Goal: Task Accomplishment & Management: Manage account settings

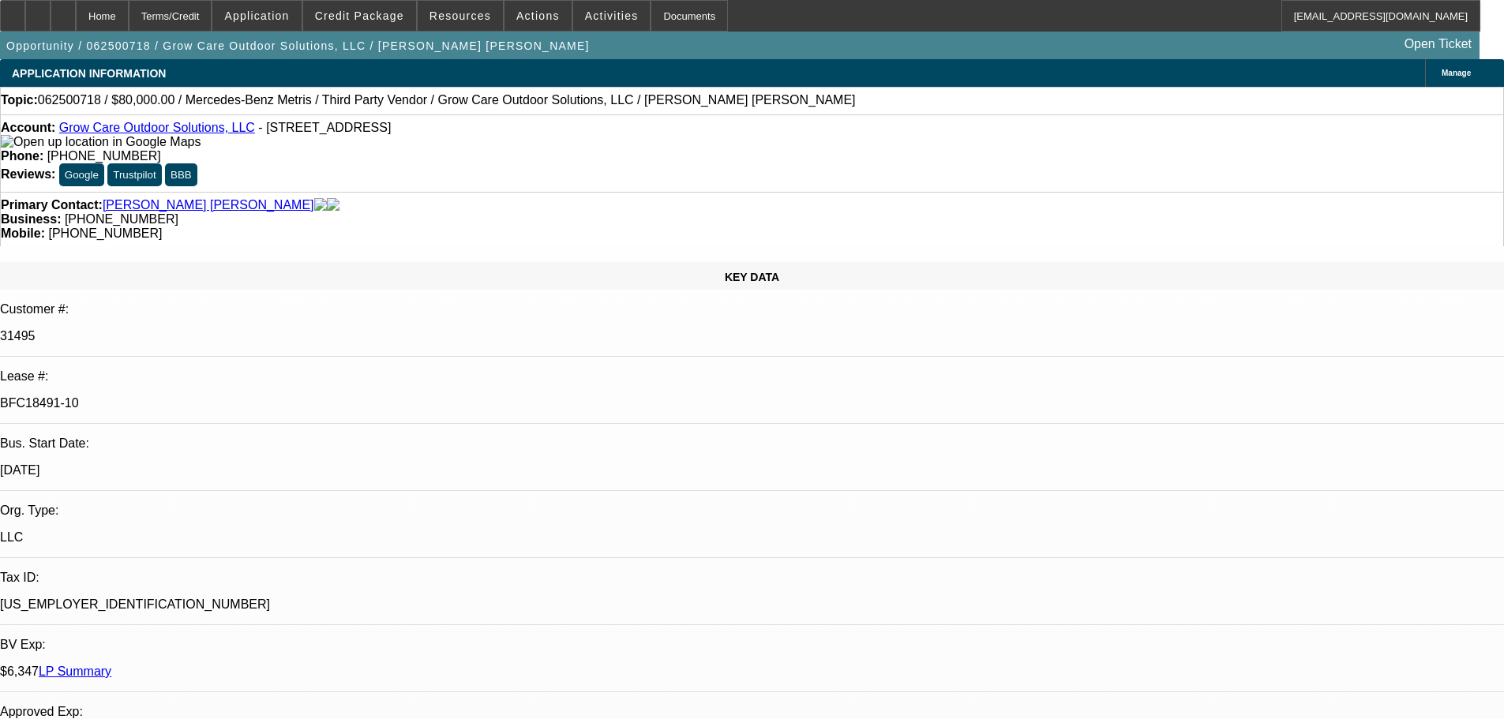
select select "0"
select select "6"
select select "0"
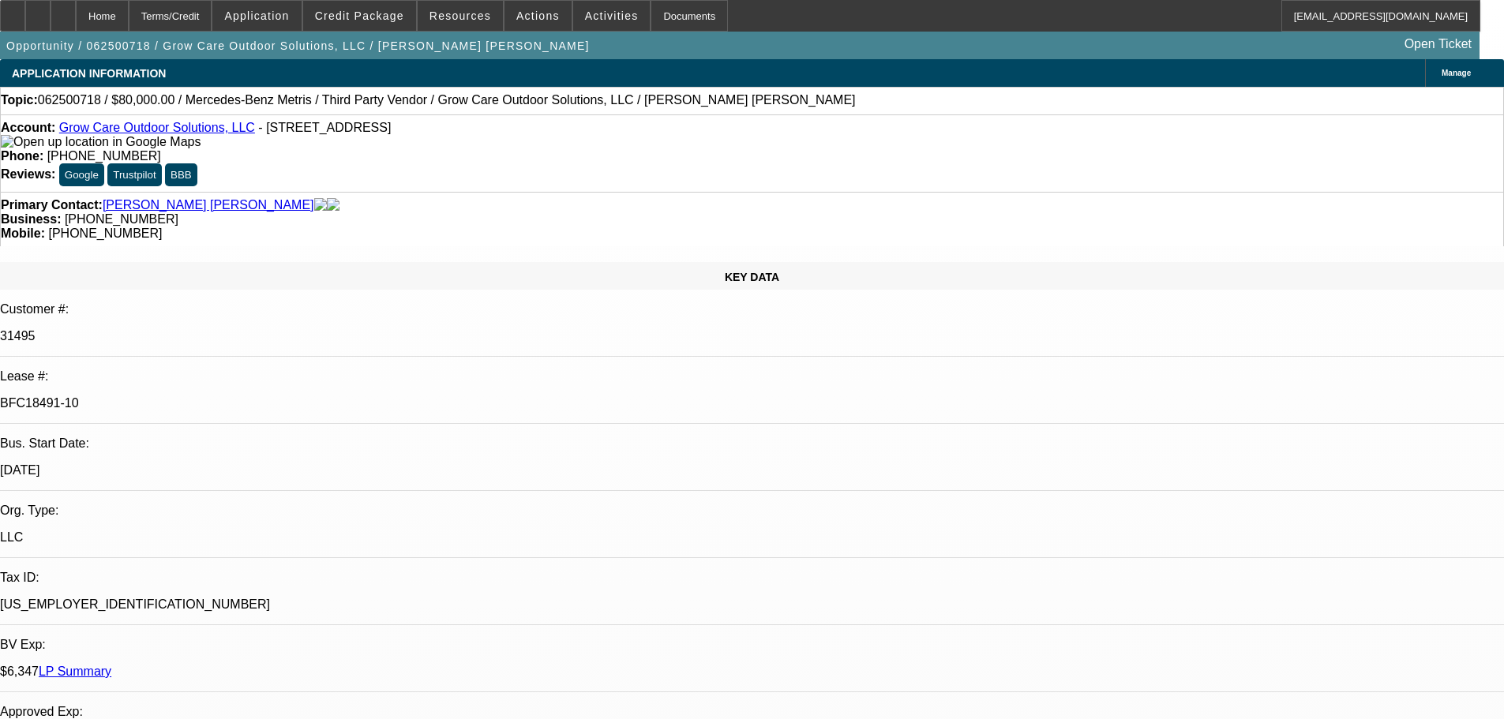
select select "0"
select select "6"
select select "0"
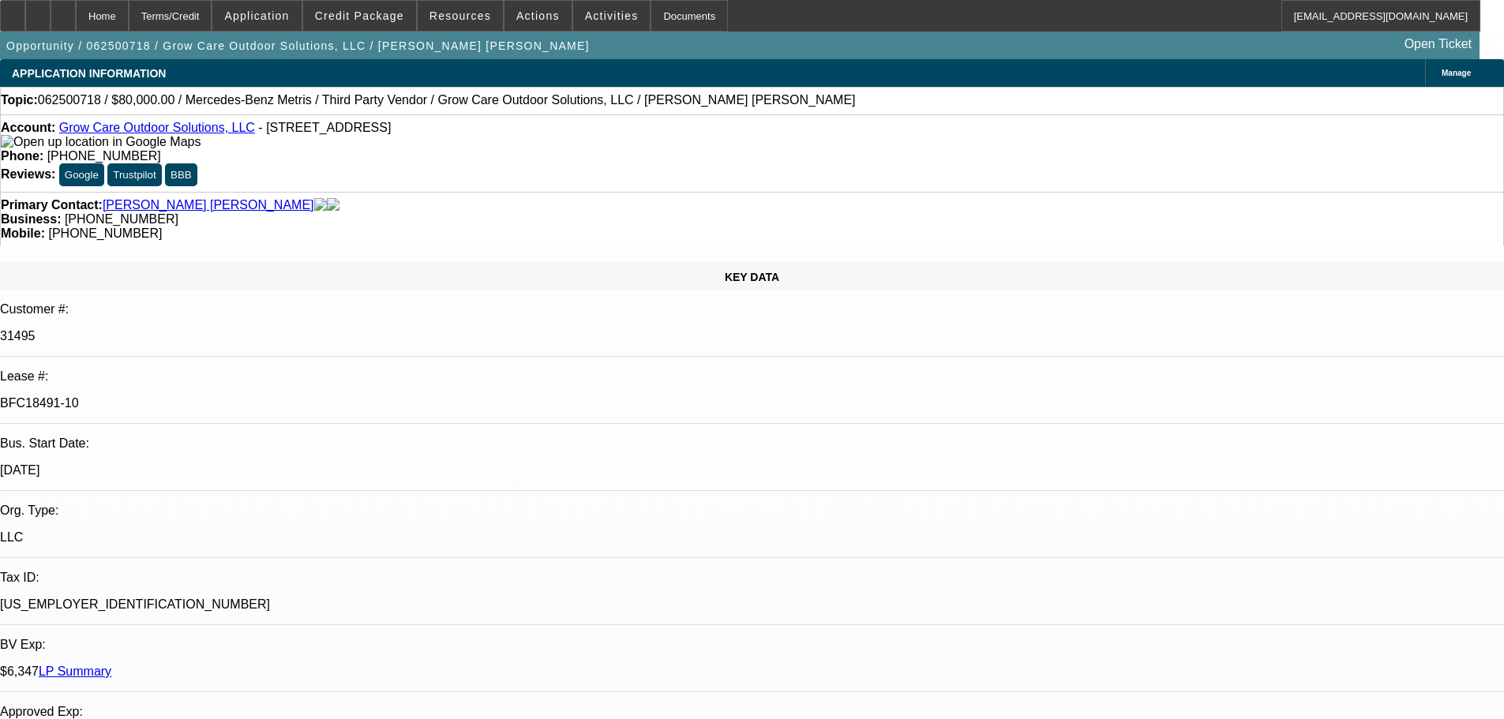
select select "0"
select select "6"
select select "0"
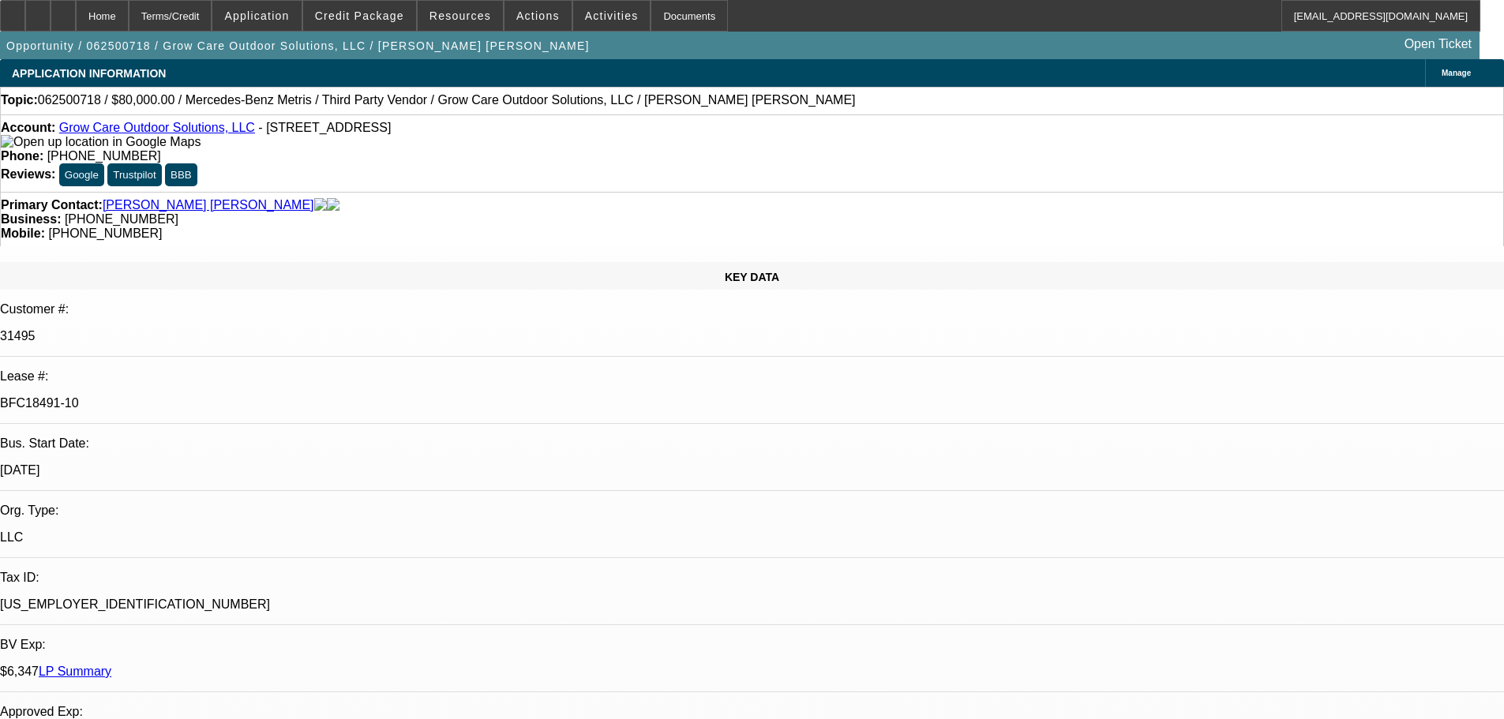
select select "6"
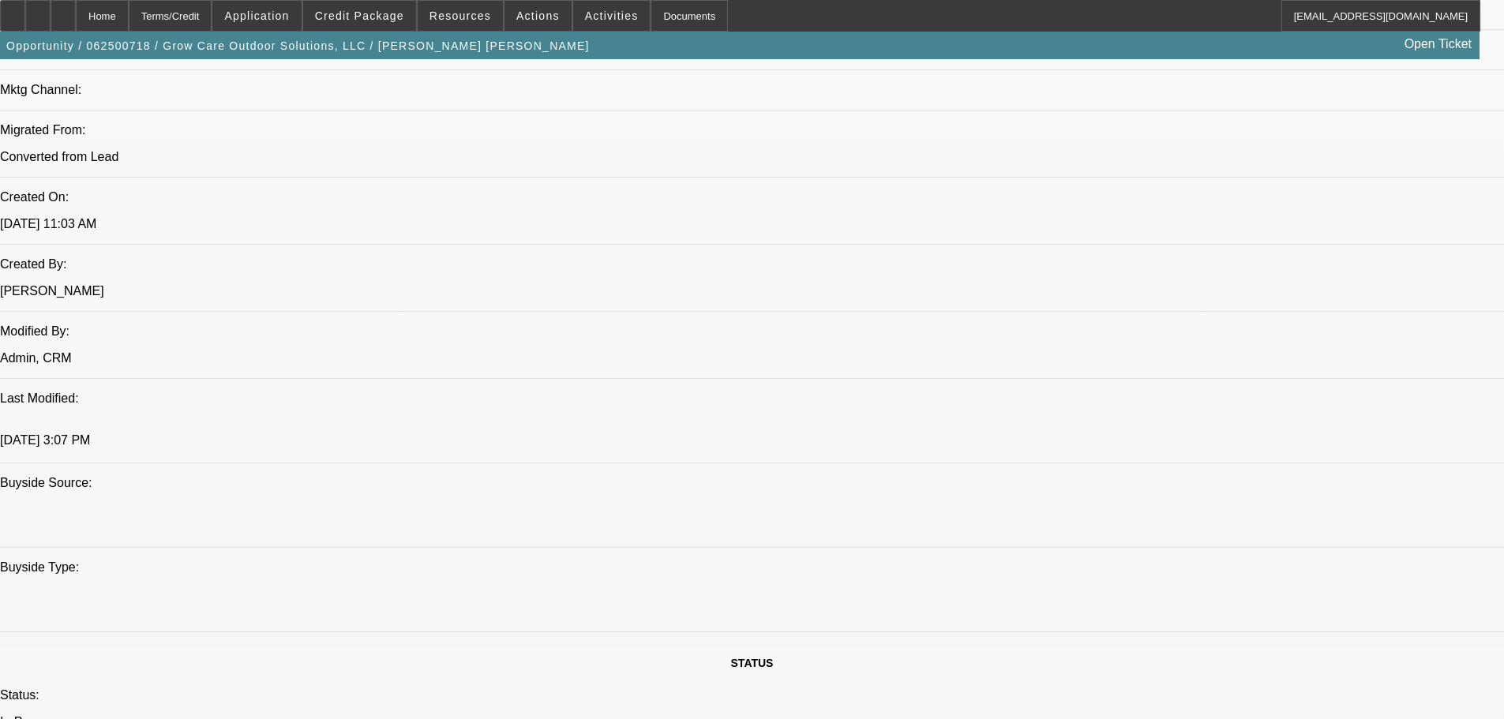
scroll to position [1579, 0]
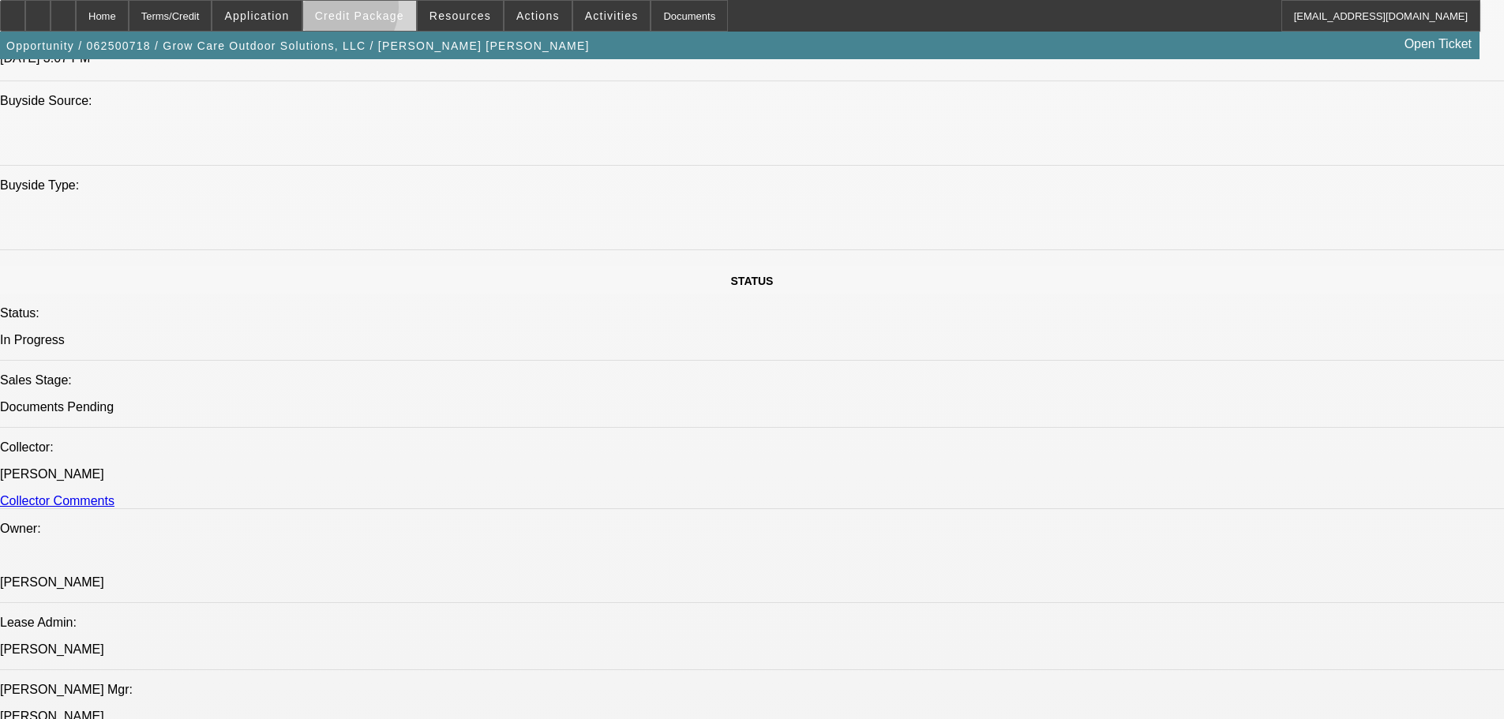
click at [362, 11] on span "Credit Package" at bounding box center [359, 15] width 89 height 13
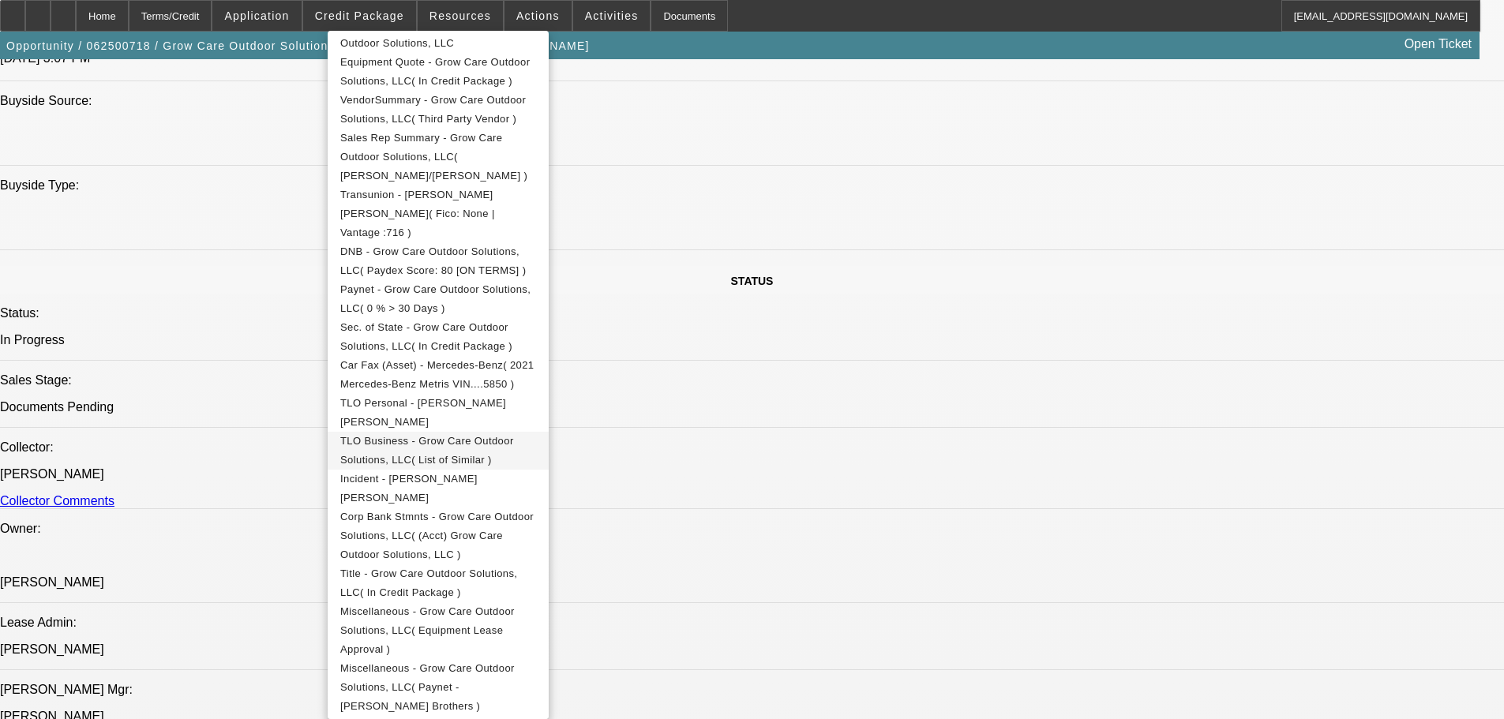
scroll to position [561, 0]
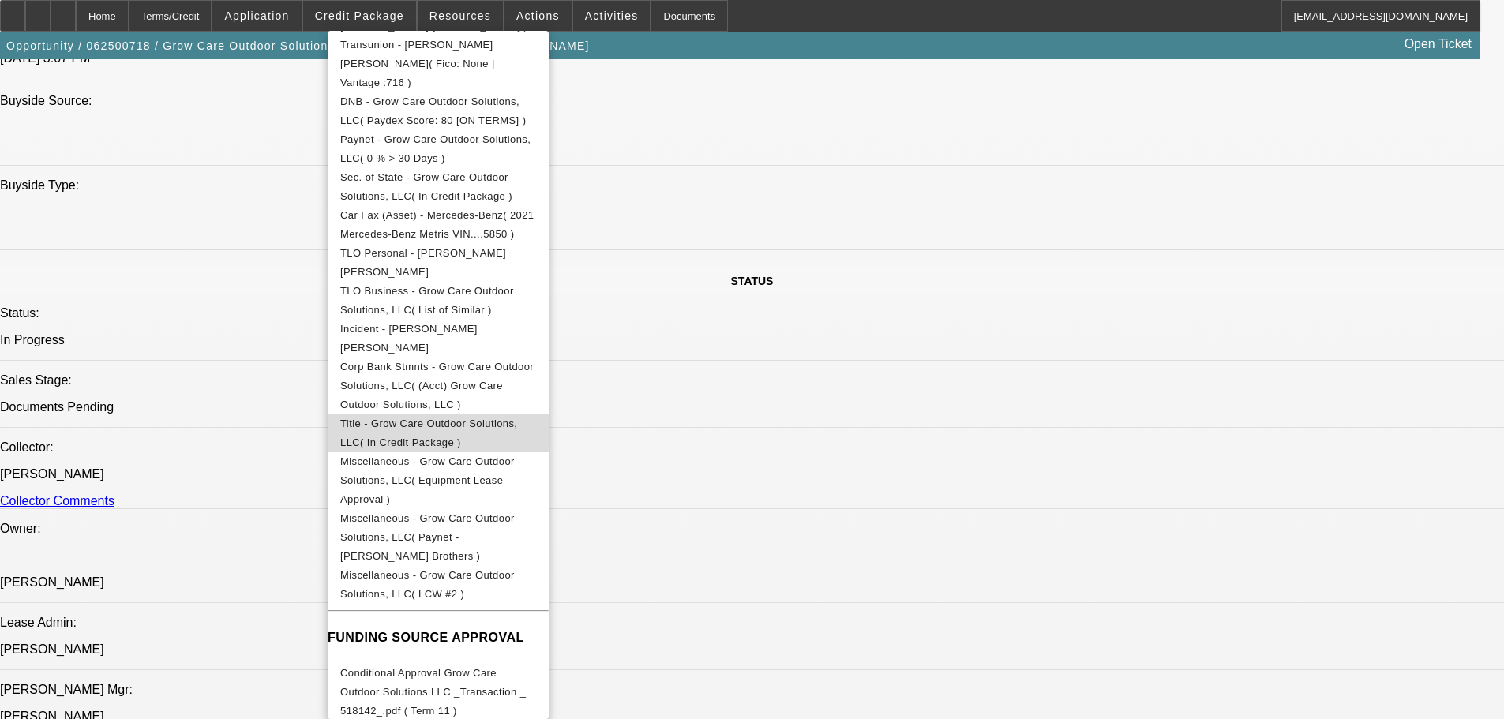
click at [482, 418] on span "Title - Grow Care Outdoor Solutions, LLC( In Credit Package )" at bounding box center [428, 433] width 177 height 31
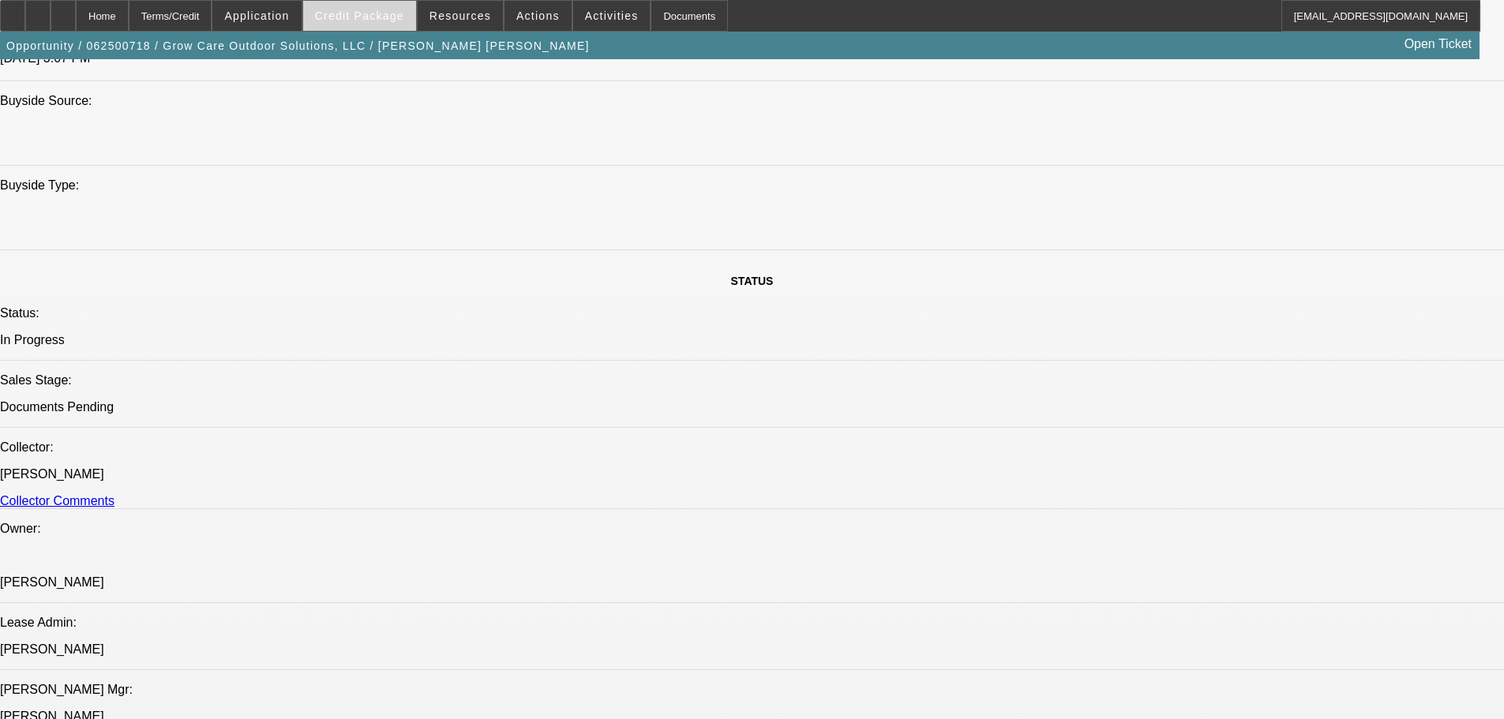
click at [404, 13] on span "Credit Package" at bounding box center [359, 15] width 89 height 13
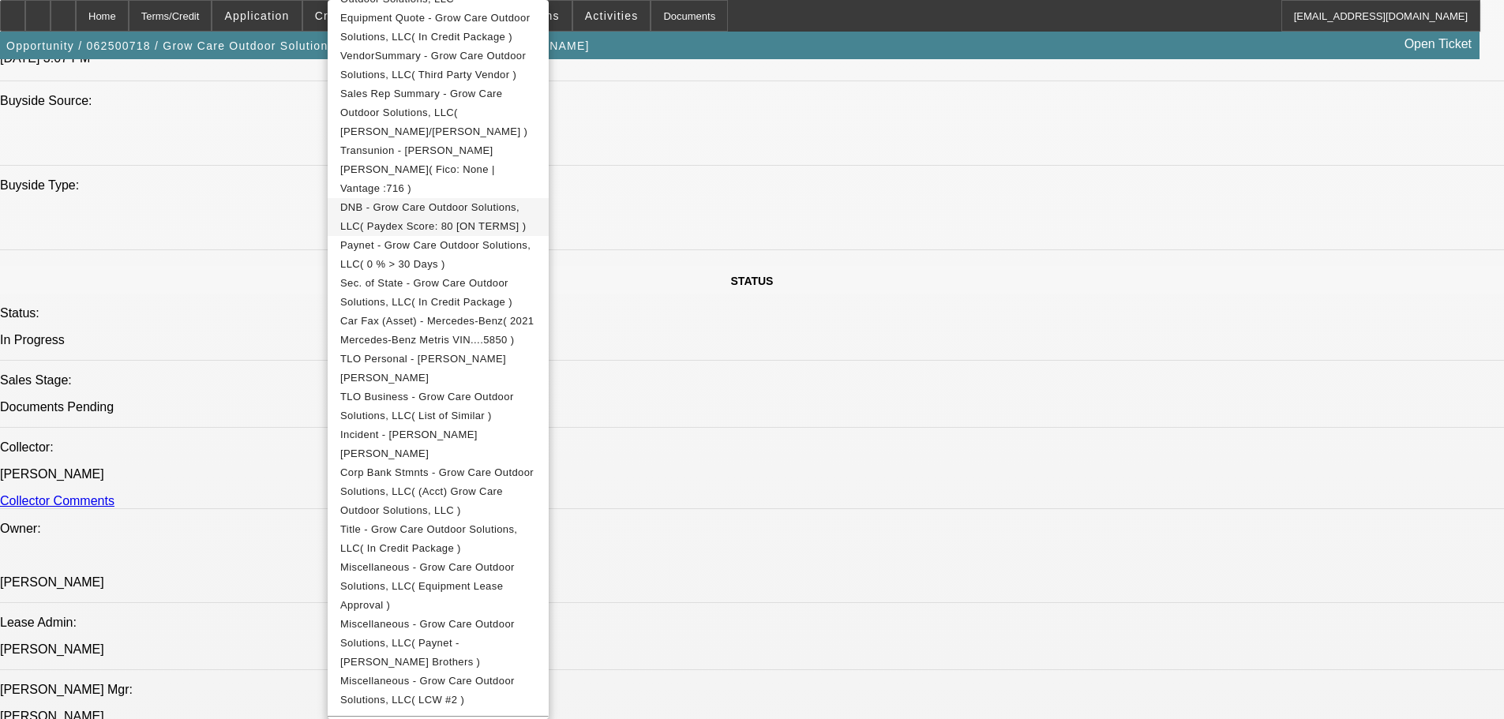
scroll to position [316, 0]
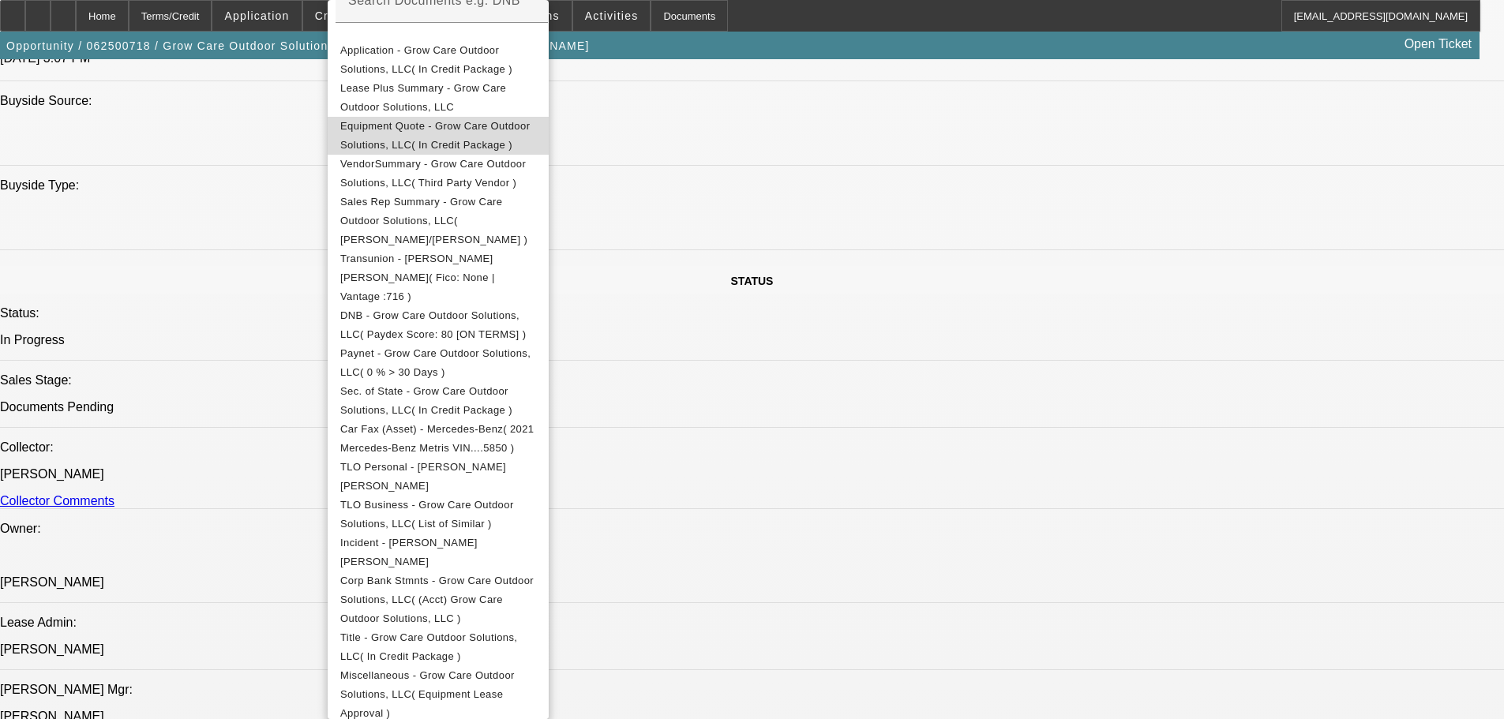
click at [423, 131] on span "Equipment Quote - Grow Care Outdoor Solutions, LLC( In Credit Package )" at bounding box center [434, 135] width 189 height 31
